Goal: Information Seeking & Learning: Find contact information

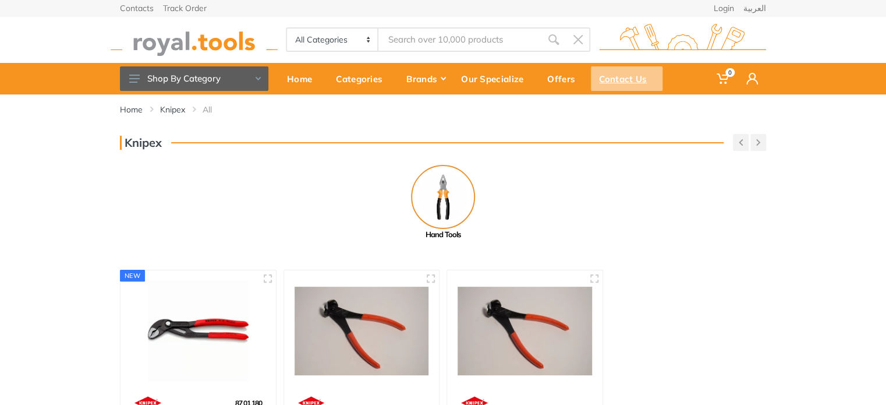
click at [623, 80] on div "Contact Us" at bounding box center [627, 78] width 72 height 24
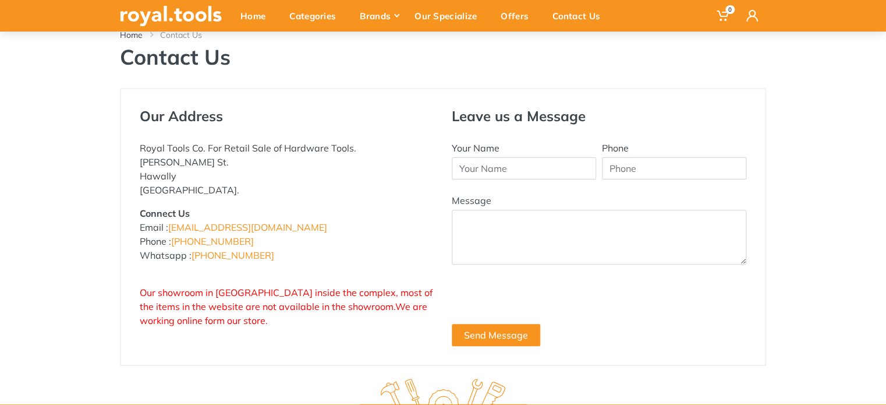
scroll to position [58, 0]
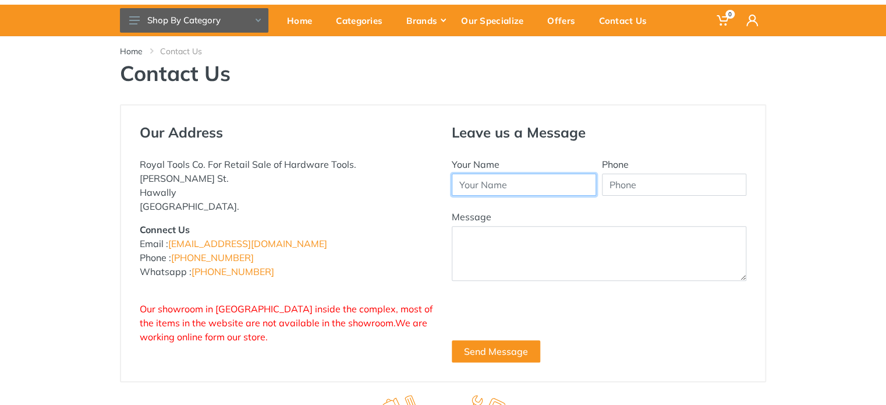
click at [505, 187] on input "Your Name" at bounding box center [524, 184] width 144 height 22
type input "j"
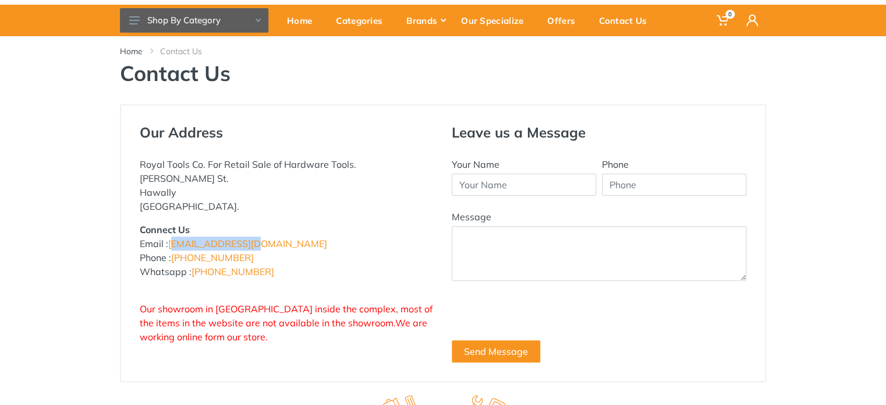
drag, startPoint x: 250, startPoint y: 242, endPoint x: 169, endPoint y: 241, distance: 81.5
click at [169, 241] on p "Connect Us Email : info@royal.tools Phone : +965 22620757 Whatsapp : +965 96777…" at bounding box center [287, 250] width 295 height 56
copy link "[EMAIL_ADDRESS][DOMAIN_NAME]"
